Goal: Information Seeking & Learning: Learn about a topic

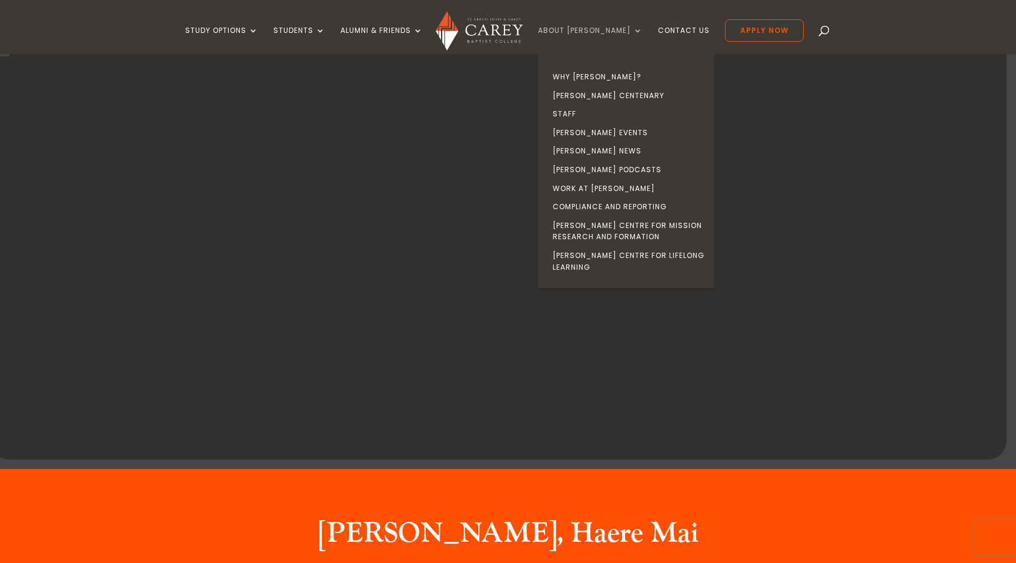
click at [605, 29] on link "About [PERSON_NAME]" at bounding box center [590, 40] width 105 height 28
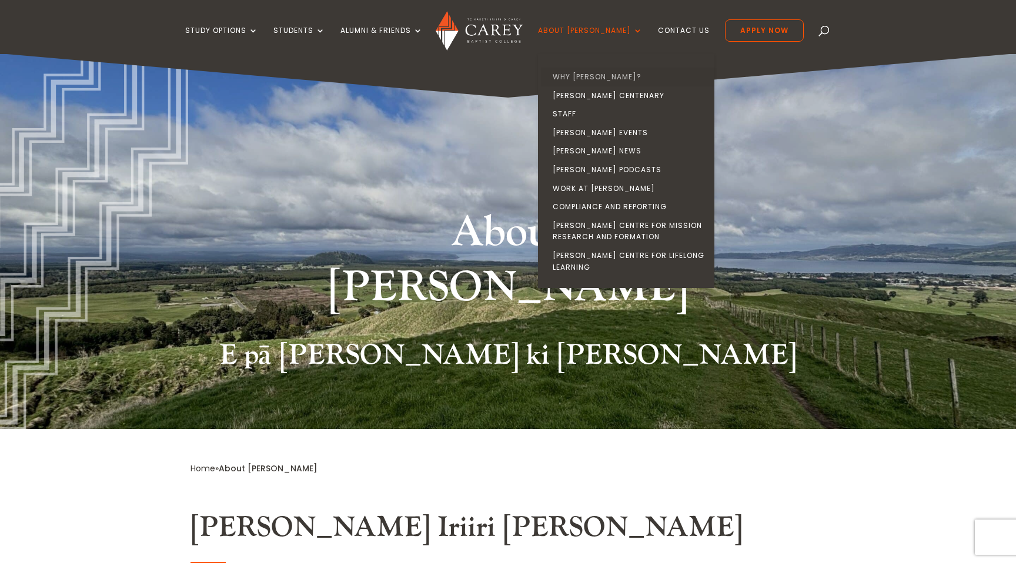
click at [606, 78] on link "Why [PERSON_NAME]?" at bounding box center [629, 77] width 176 height 19
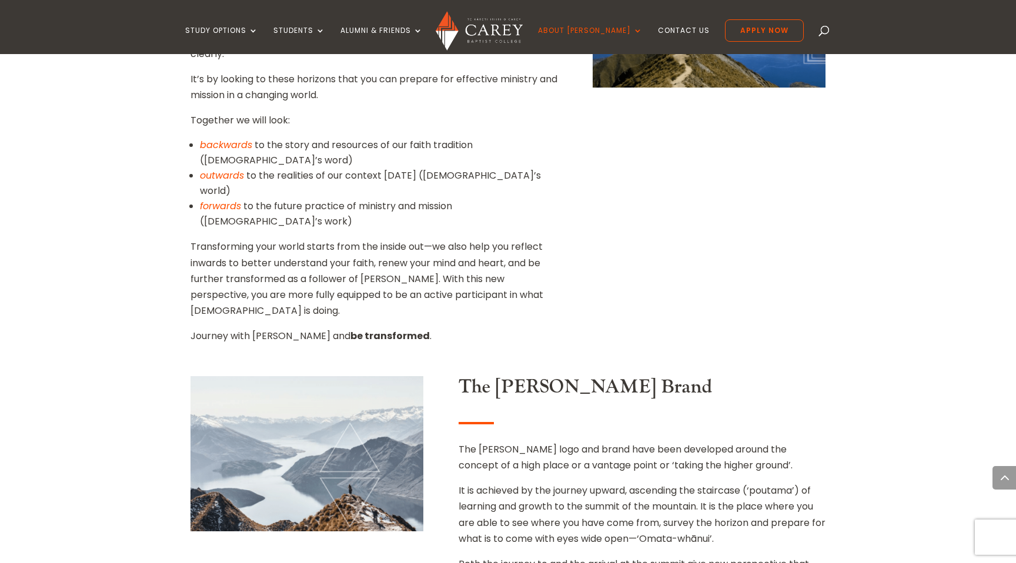
scroll to position [1012, 0]
